Goal: Register for event/course

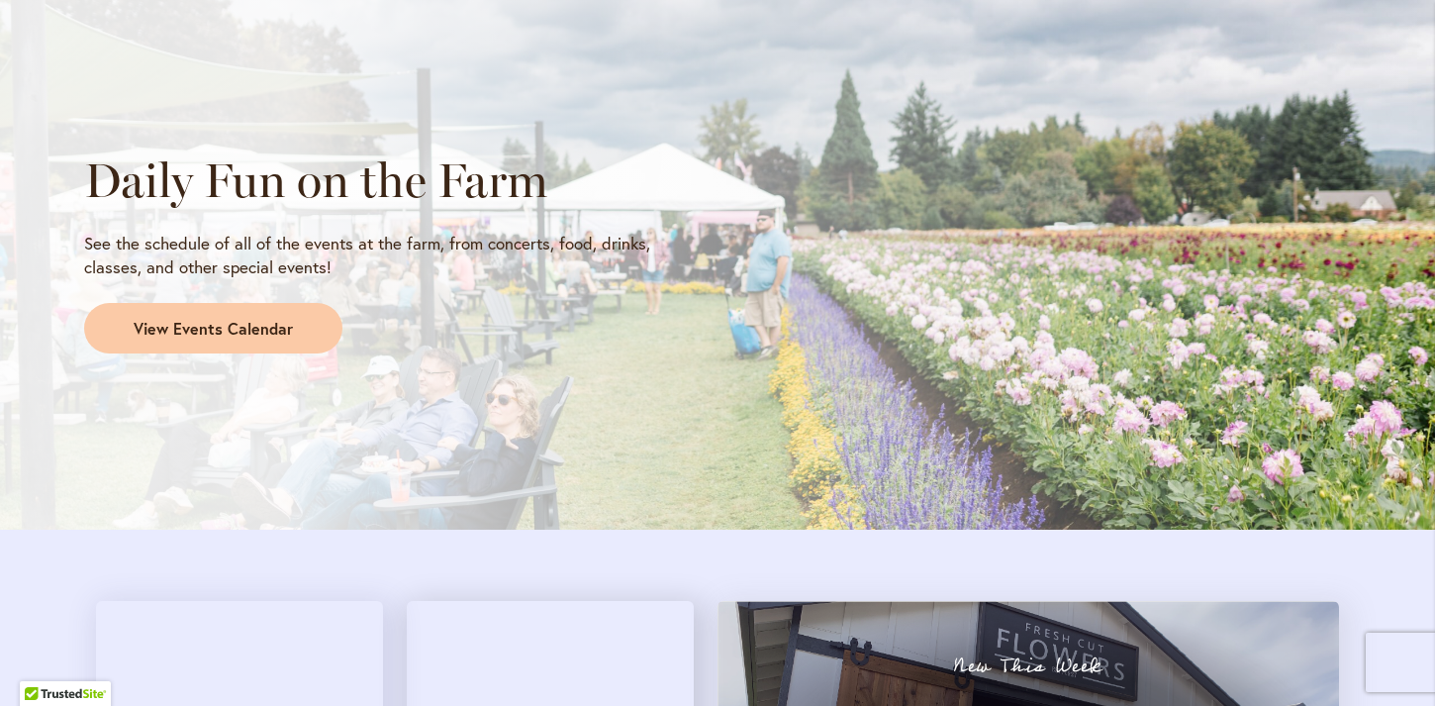
scroll to position [1661, 0]
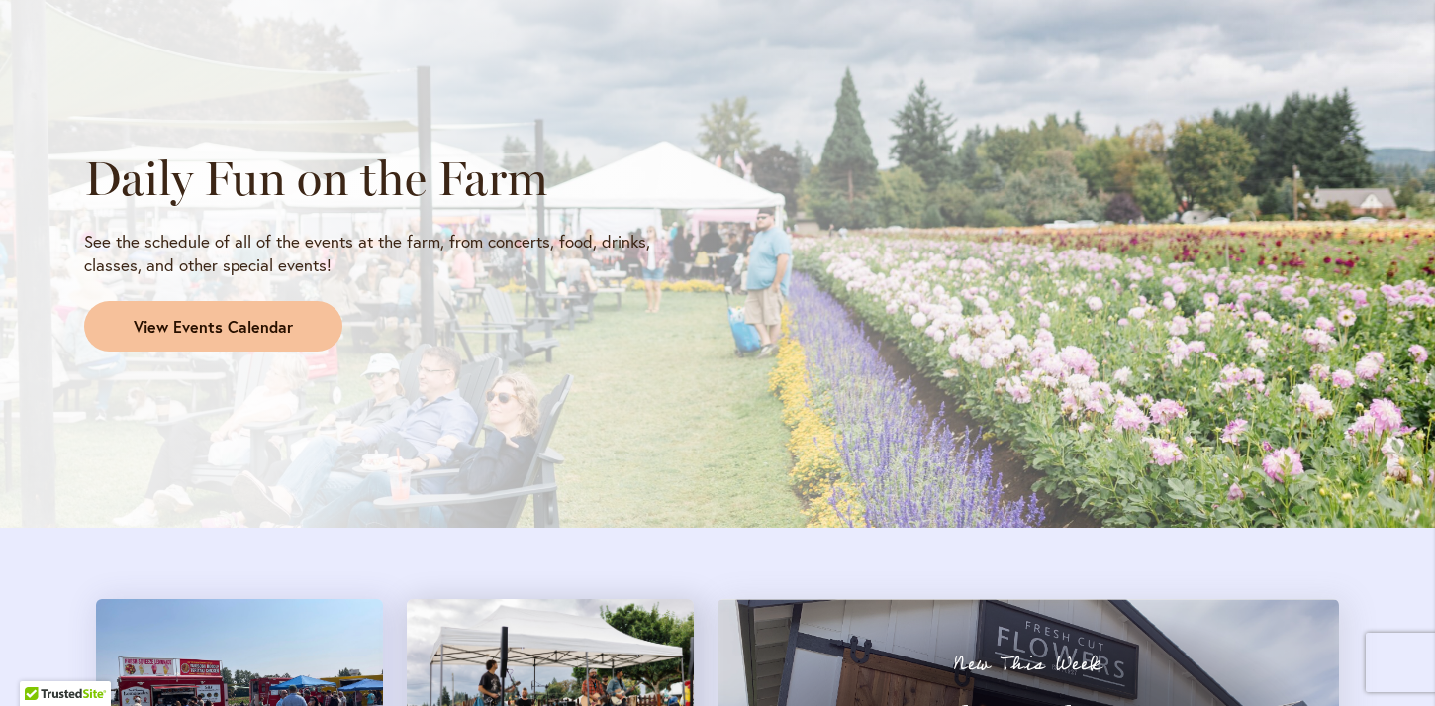
click at [254, 341] on link "View Events Calendar" at bounding box center [213, 326] width 258 height 51
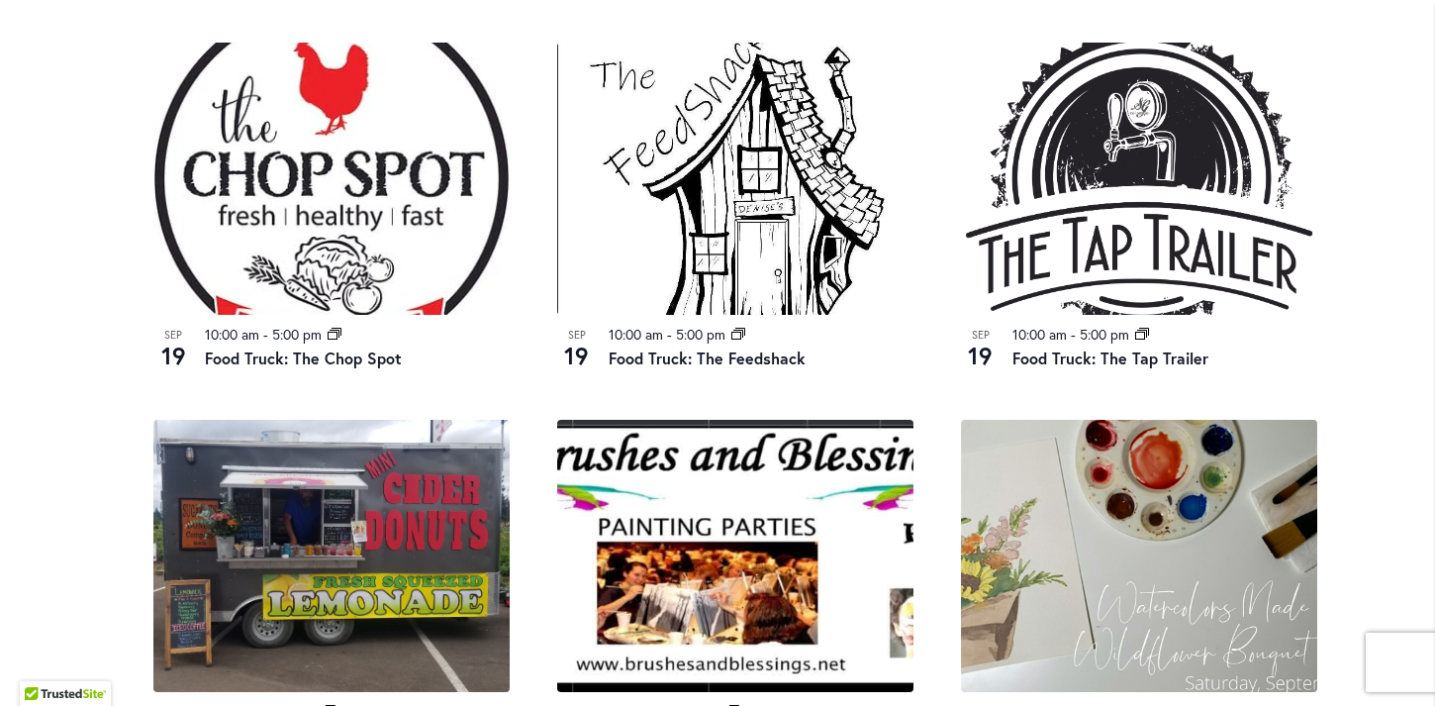
scroll to position [1826, 0]
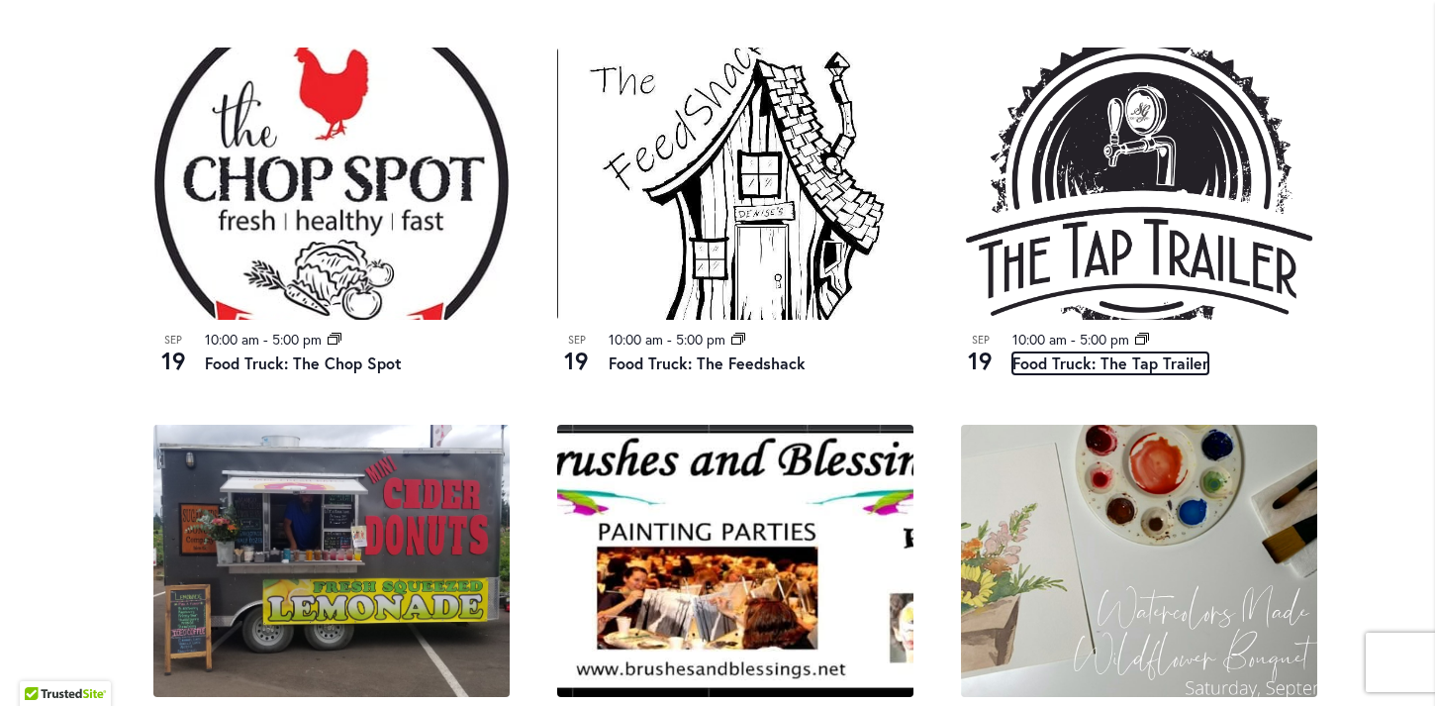
click at [1128, 372] on link "Food Truck: The Tap Trailer" at bounding box center [1111, 363] width 196 height 22
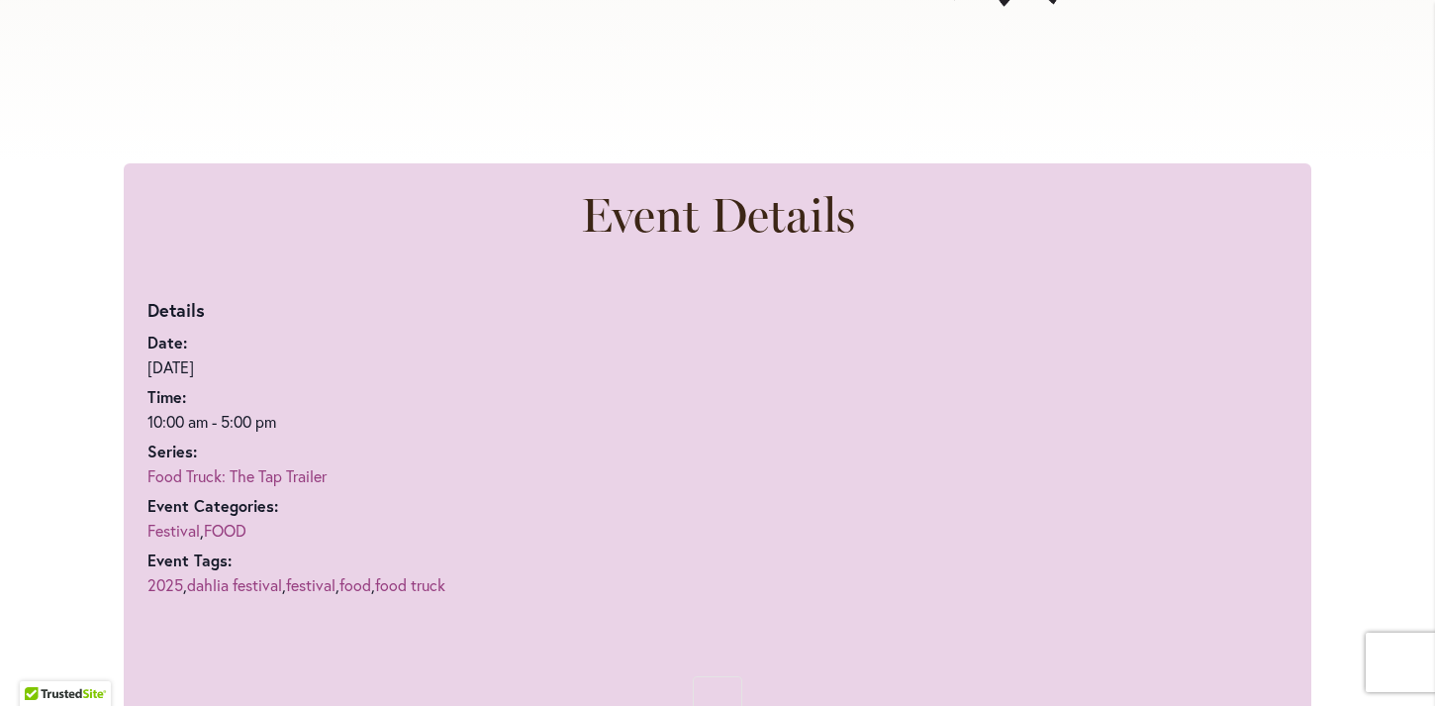
scroll to position [1021, 0]
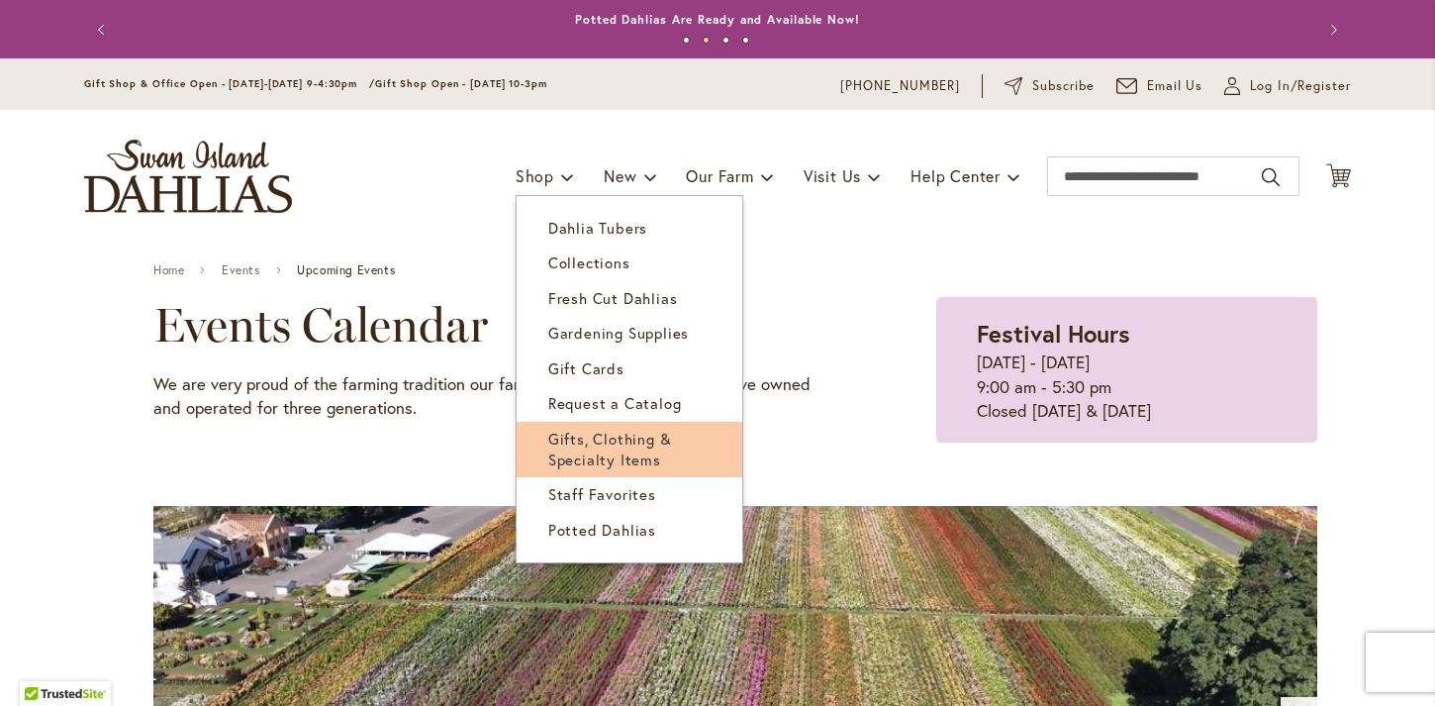
click at [649, 446] on span "Gifts, Clothing & Specialty Items" at bounding box center [610, 449] width 124 height 41
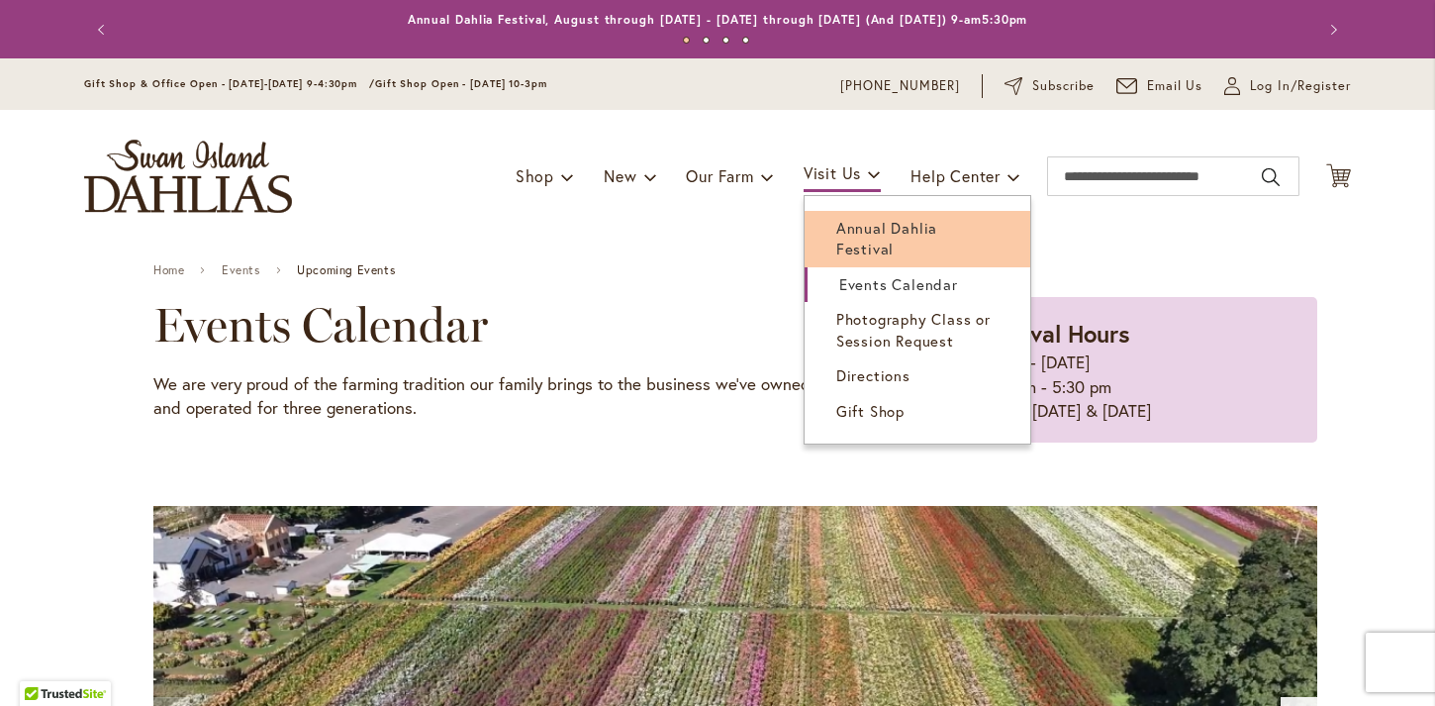
click at [878, 231] on span "Annual Dahlia Festival" at bounding box center [886, 238] width 101 height 41
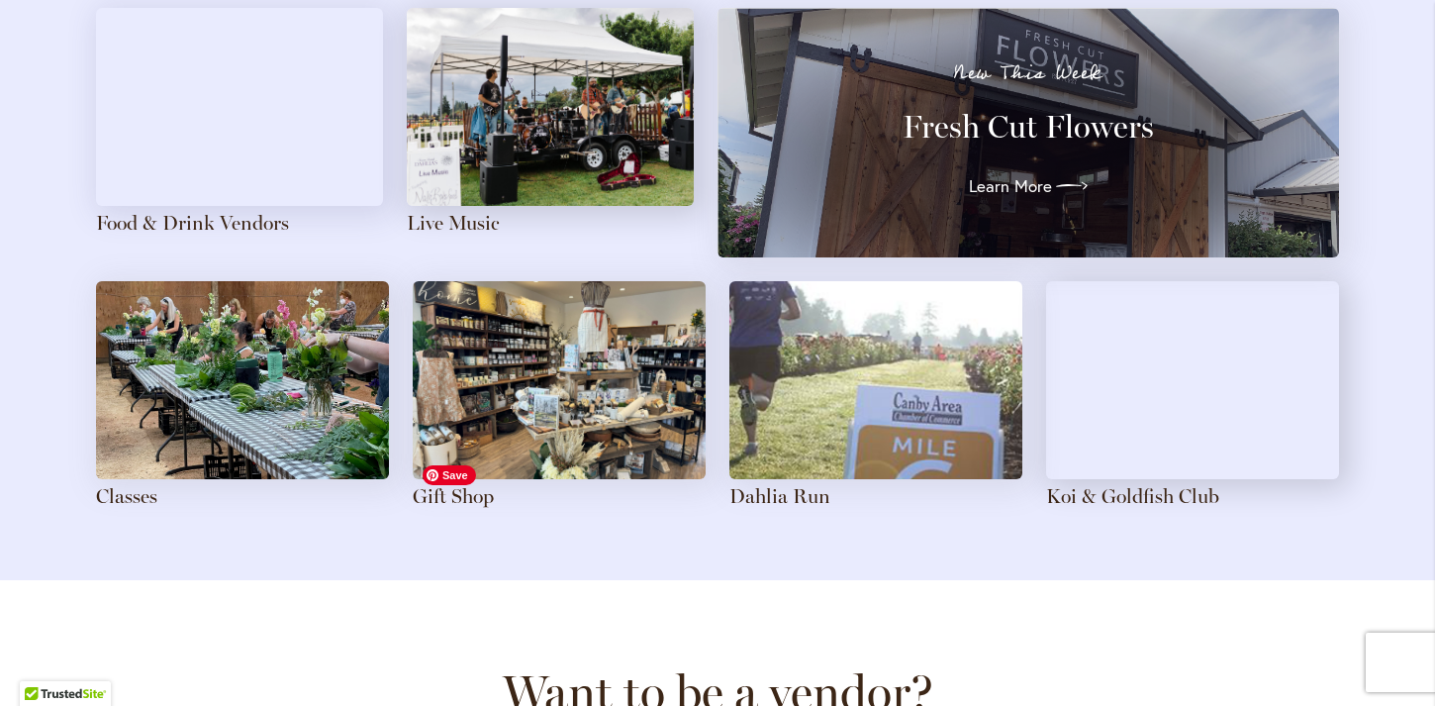
scroll to position [2279, 0]
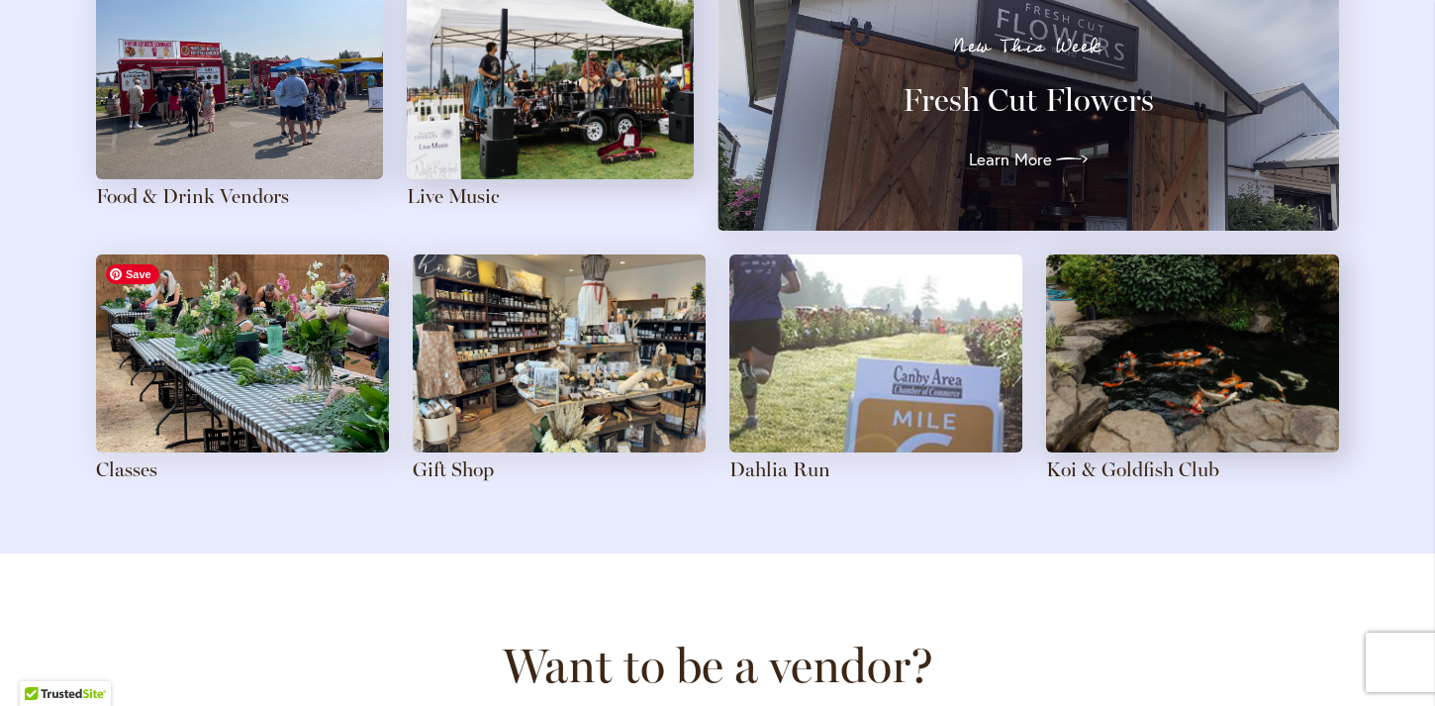
click at [209, 414] on img at bounding box center [242, 353] width 293 height 198
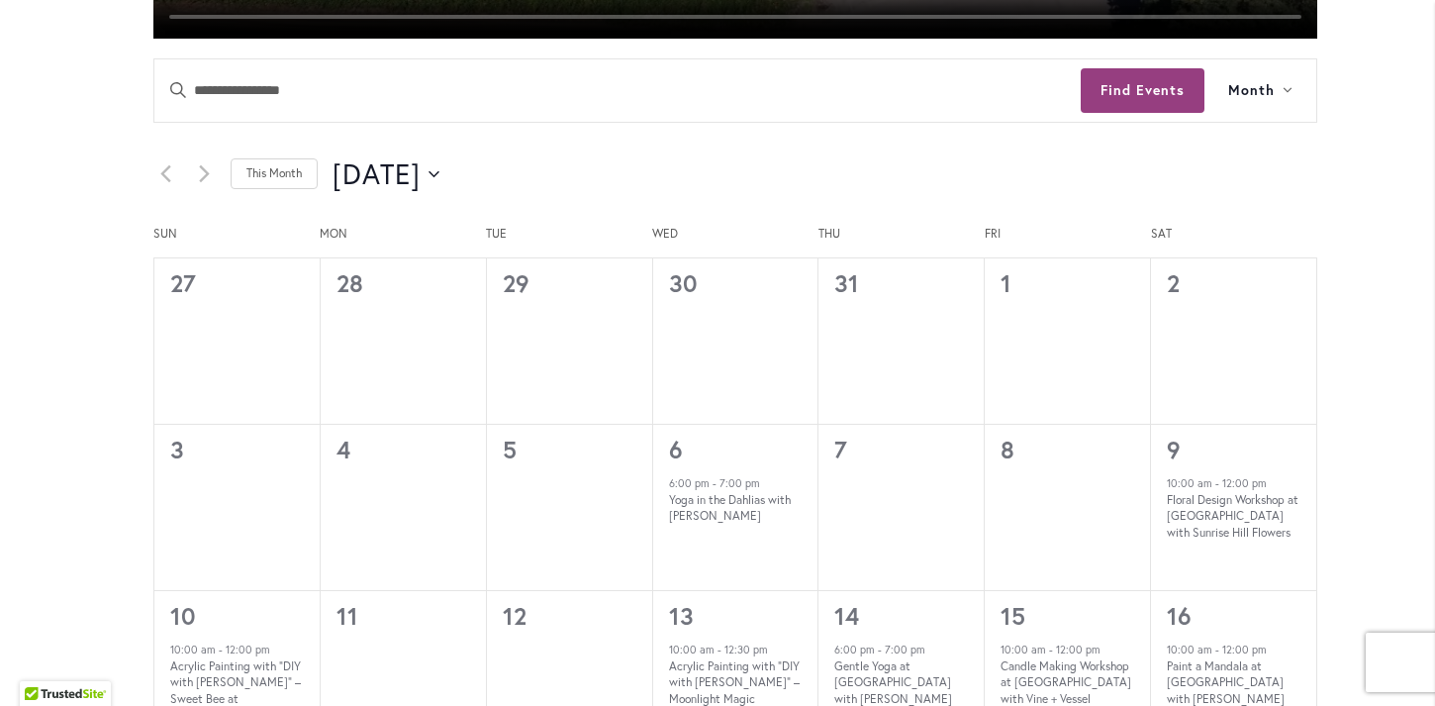
scroll to position [967, 0]
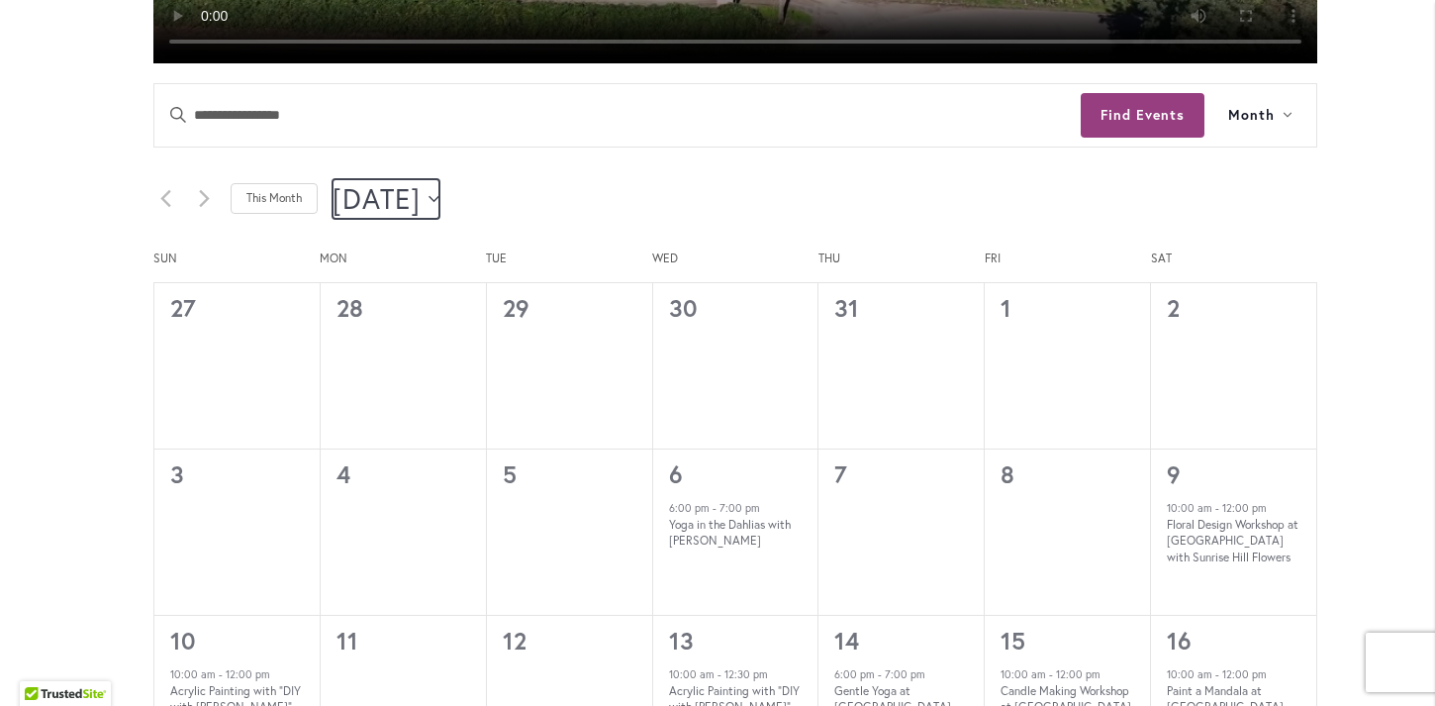
click at [439, 204] on button "[DATE] [DATE]" at bounding box center [386, 199] width 107 height 40
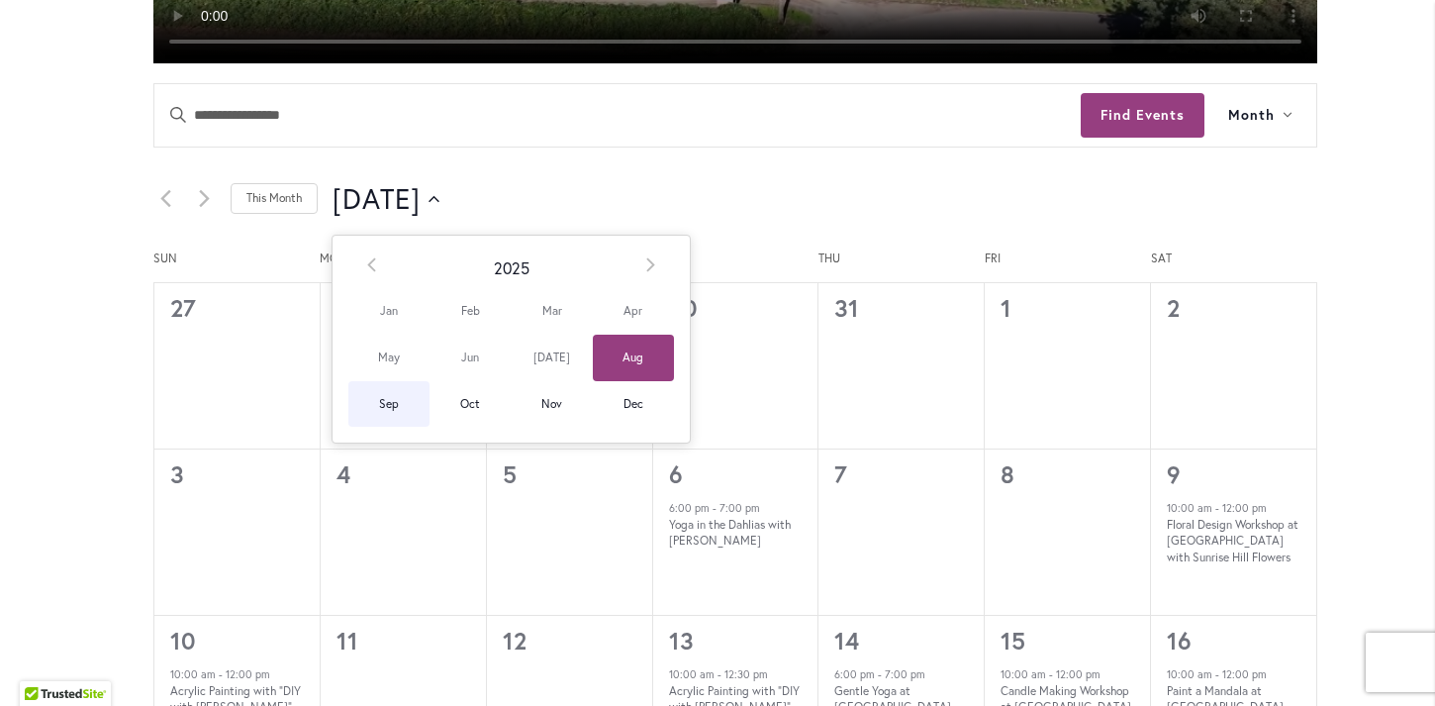
click at [404, 404] on span "Sep" at bounding box center [388, 404] width 81 height 47
type input "********"
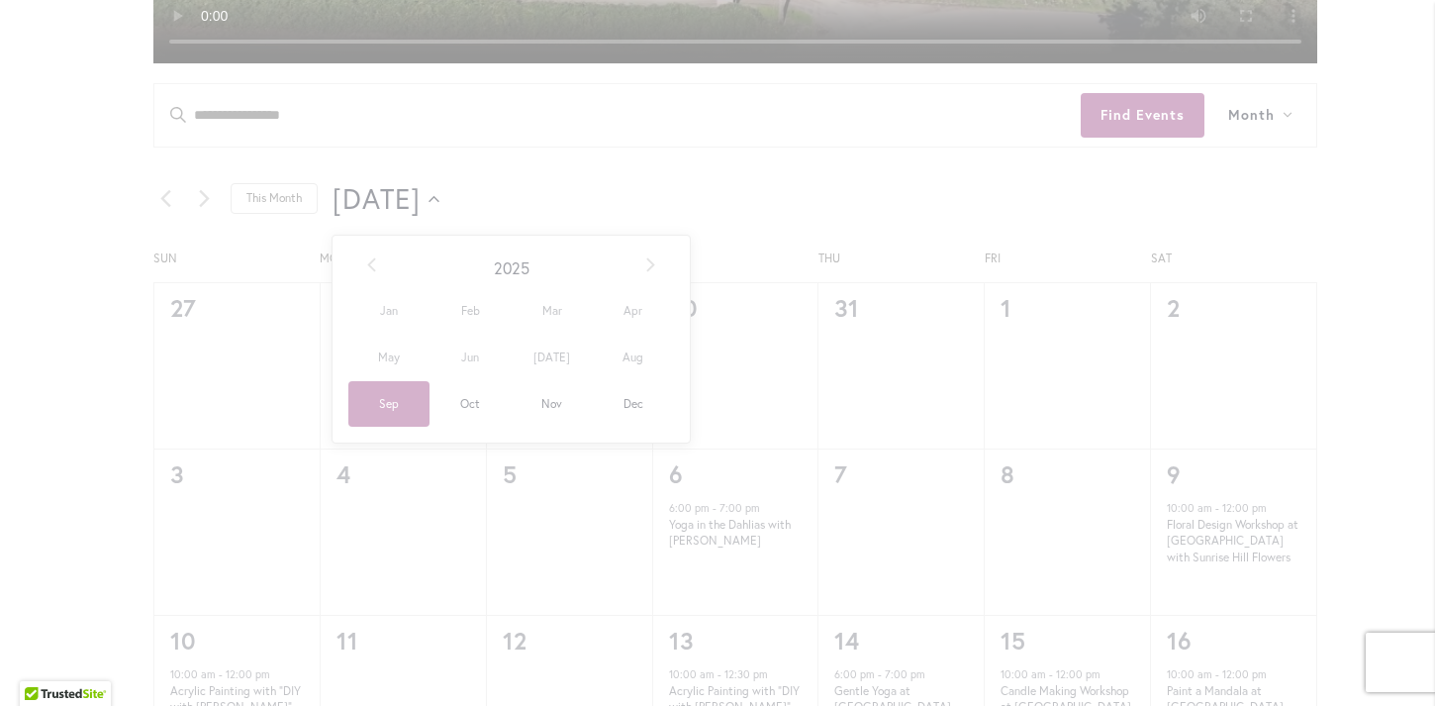
scroll to position [0, 68]
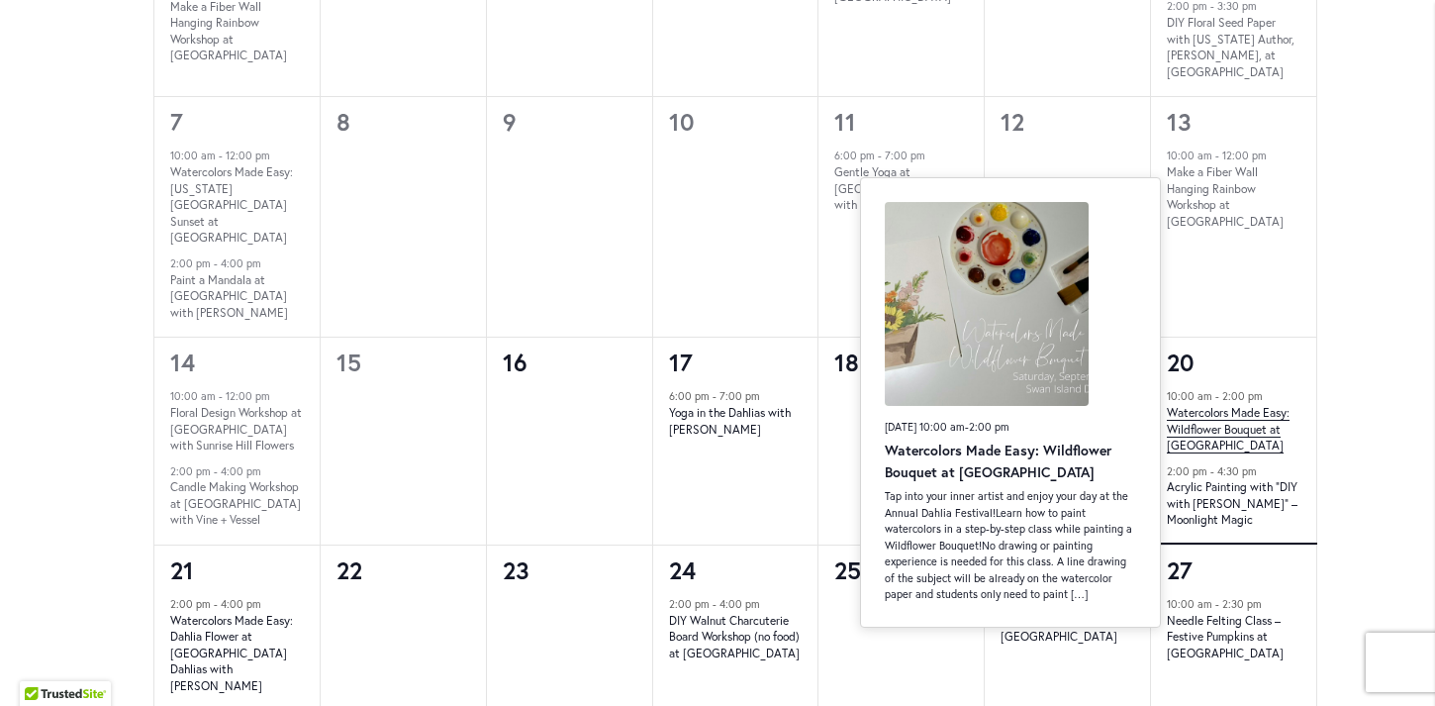
scroll to position [1457, 0]
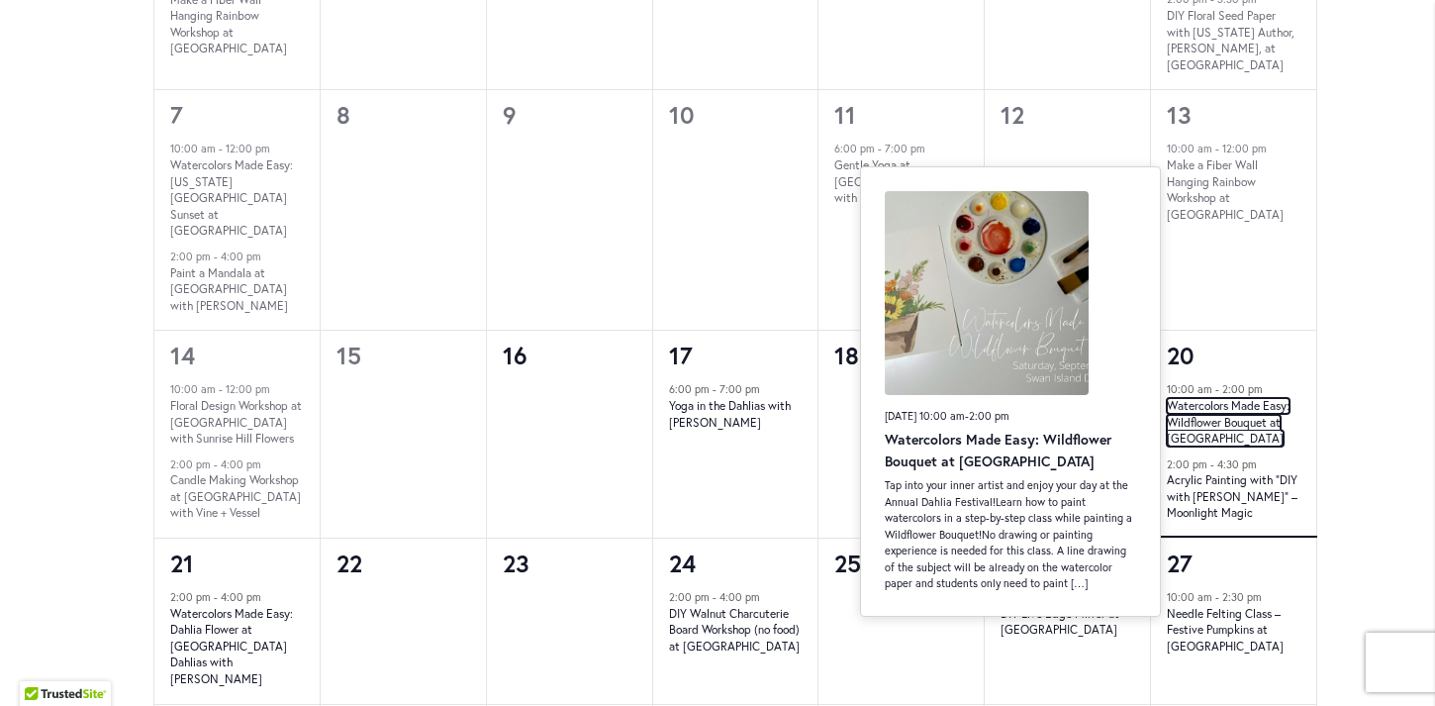
click at [1242, 398] on link "Watercolors Made Easy: Wildflower Bouquet at [GEOGRAPHIC_DATA]" at bounding box center [1228, 422] width 123 height 49
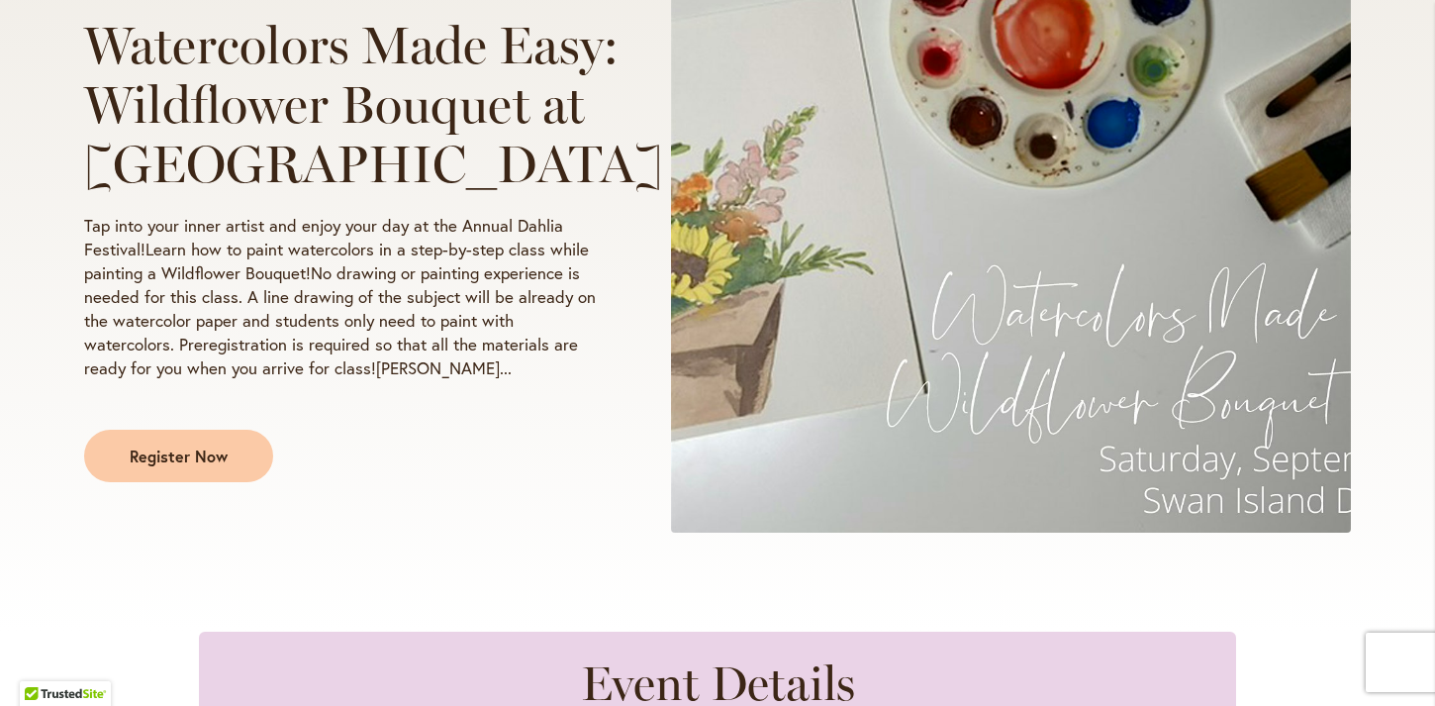
scroll to position [460, 0]
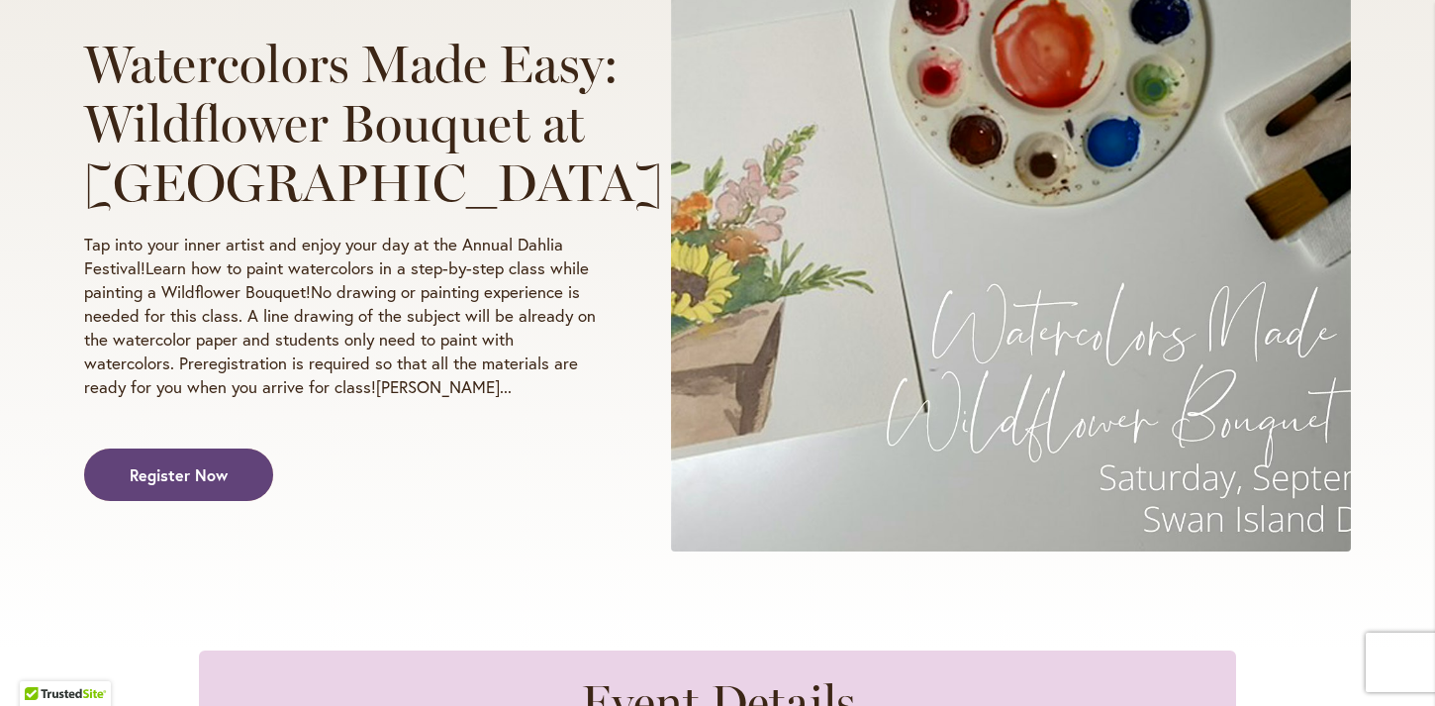
click at [175, 501] on link "Register Now" at bounding box center [178, 474] width 189 height 52
